Goal: Find specific page/section: Find specific page/section

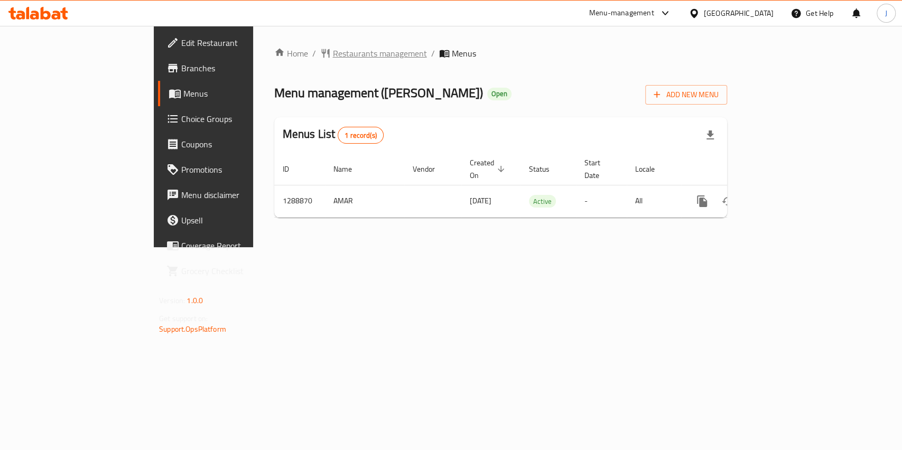
click at [333, 53] on span "Restaurants management" at bounding box center [380, 53] width 94 height 13
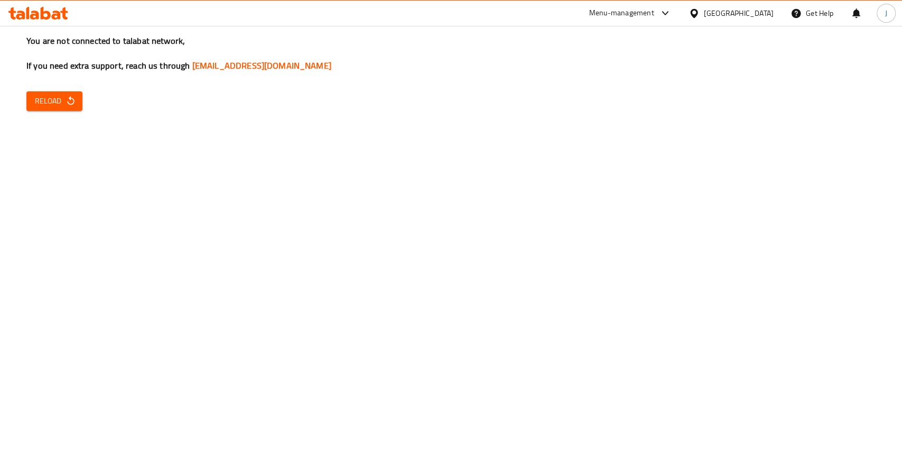
click at [52, 116] on div "You are not connected to talabat network, If you need extra support, reach us t…" at bounding box center [451, 225] width 902 height 450
click at [65, 107] on span "Reload" at bounding box center [54, 101] width 39 height 13
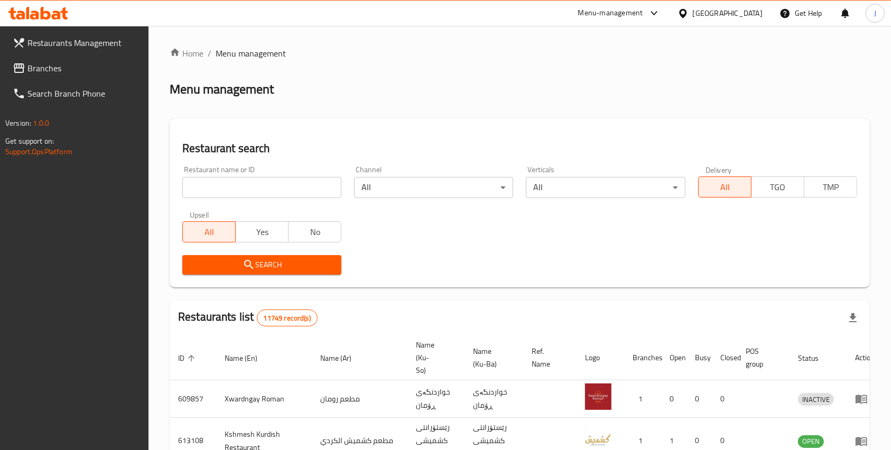
click at [204, 181] on input "search" at bounding box center [261, 187] width 159 height 21
type input "[PERSON_NAME]"
click button "Search" at bounding box center [261, 265] width 159 height 20
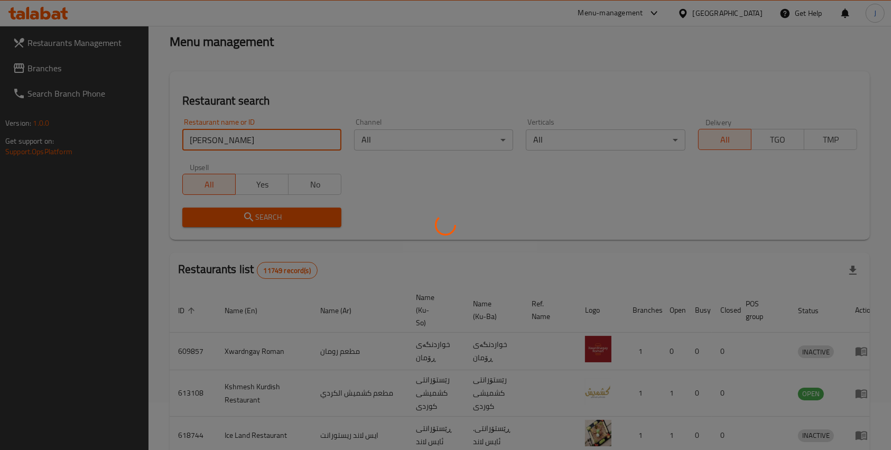
scroll to position [12, 0]
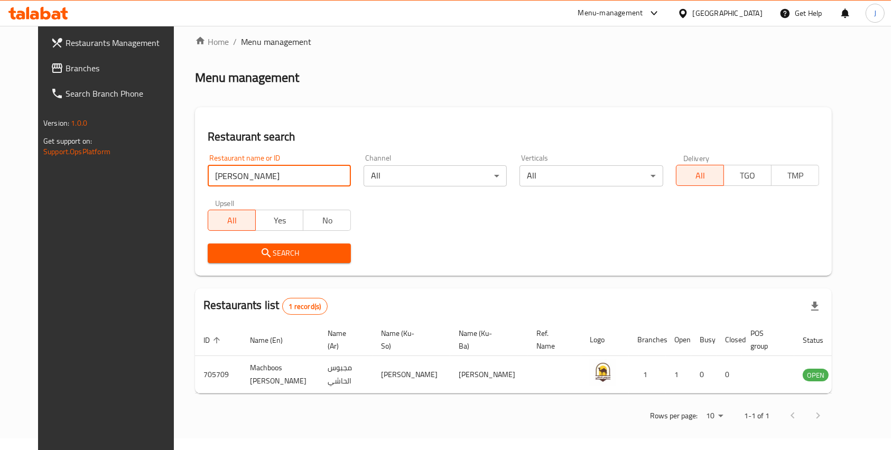
click at [70, 42] on span "Restaurants Management" at bounding box center [122, 42] width 113 height 13
